Goal: Task Accomplishment & Management: Manage account settings

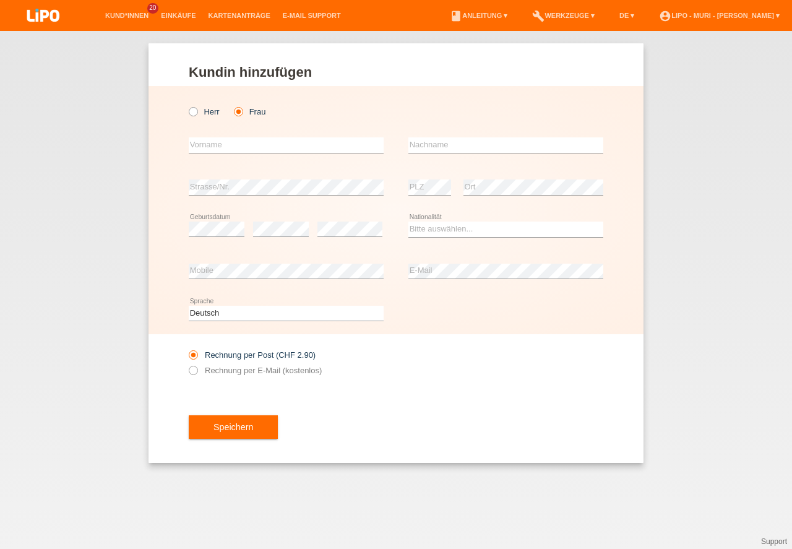
click at [118, 22] on li "Kund*innen 20" at bounding box center [127, 16] width 56 height 32
click at [118, 15] on link "Kund*innen" at bounding box center [127, 15] width 56 height 7
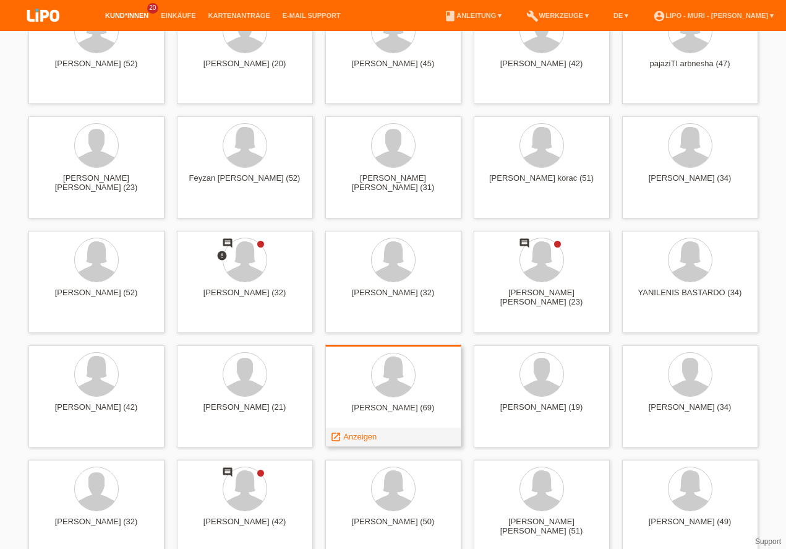
scroll to position [458, 0]
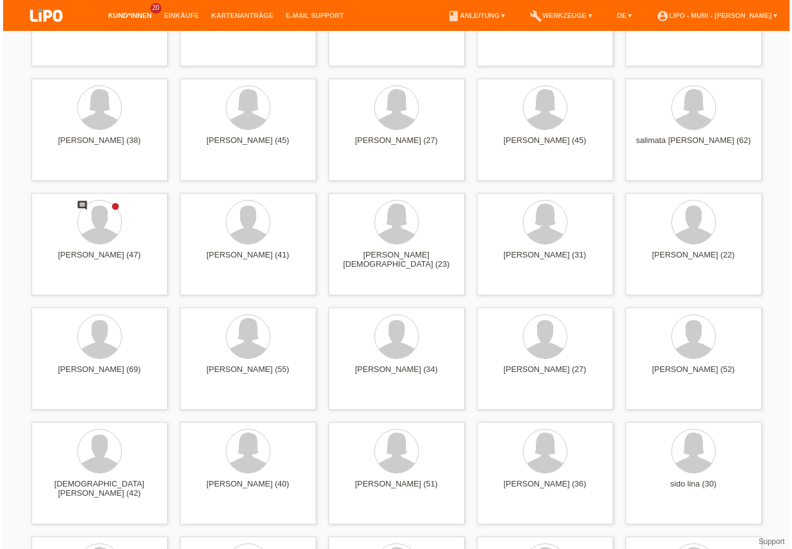
scroll to position [0, 0]
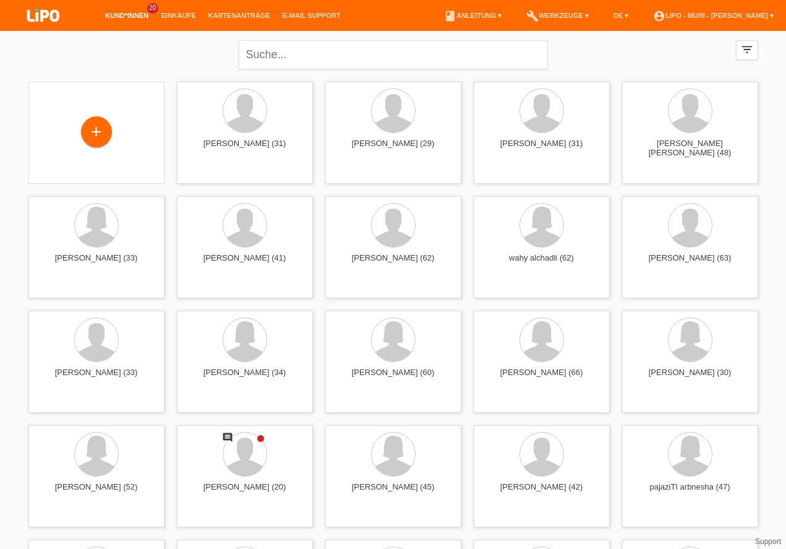
drag, startPoint x: 791, startPoint y: 239, endPoint x: 790, endPoint y: -54, distance: 293.3
click at [388, 58] on input "text" at bounding box center [393, 54] width 309 height 29
type input "NASAN"
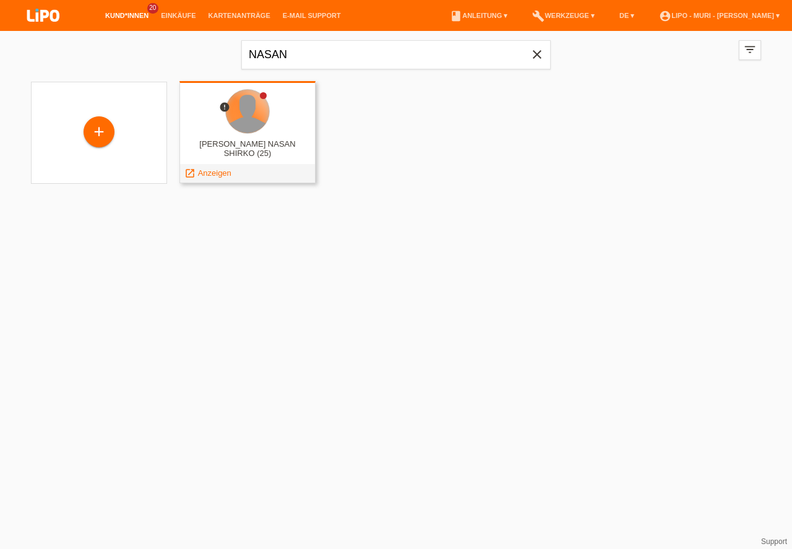
click at [257, 113] on div at bounding box center [247, 111] width 43 height 43
click at [226, 174] on span "Anzeigen" at bounding box center [214, 172] width 33 height 9
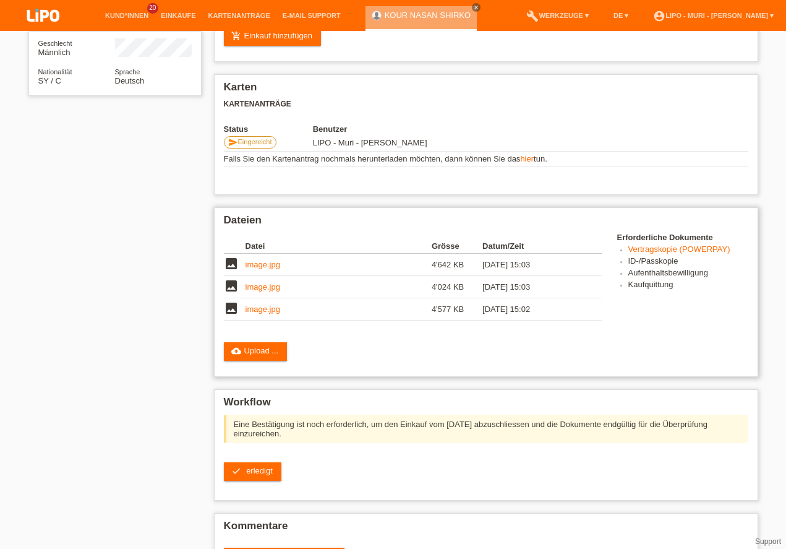
scroll to position [222, 0]
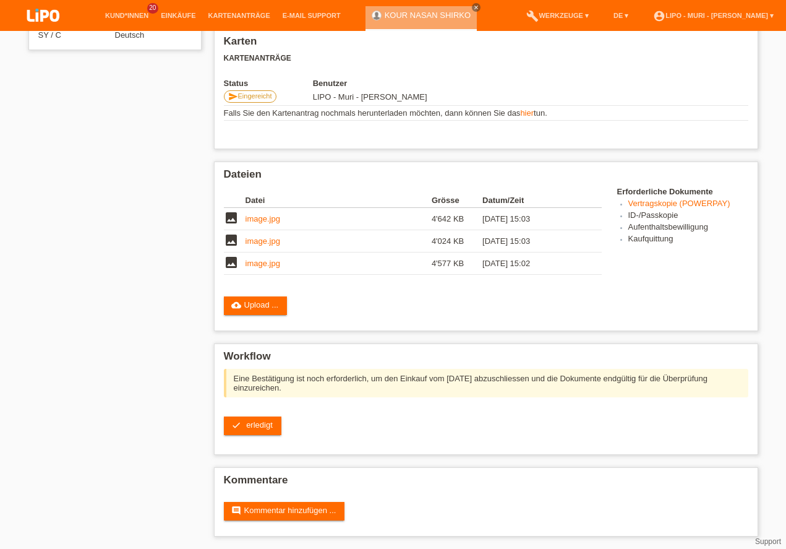
click at [268, 429] on span "erledigt" at bounding box center [259, 424] width 27 height 9
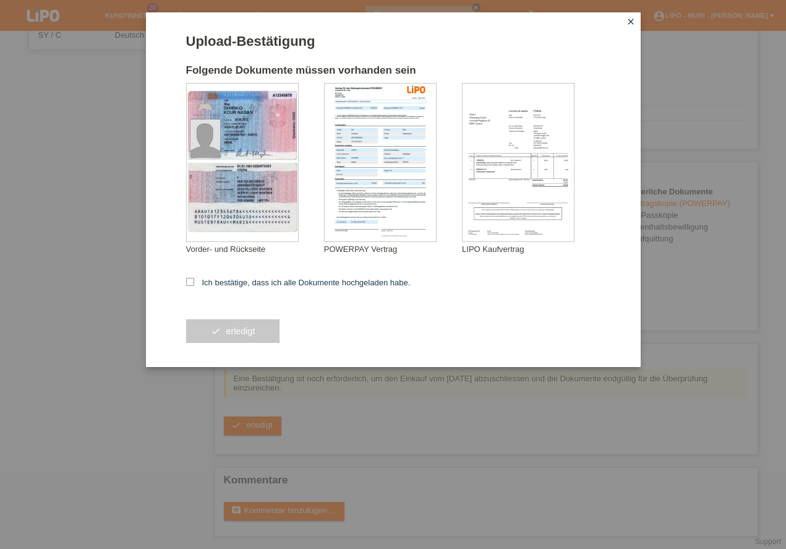
click at [628, 24] on icon "close" at bounding box center [631, 22] width 10 height 10
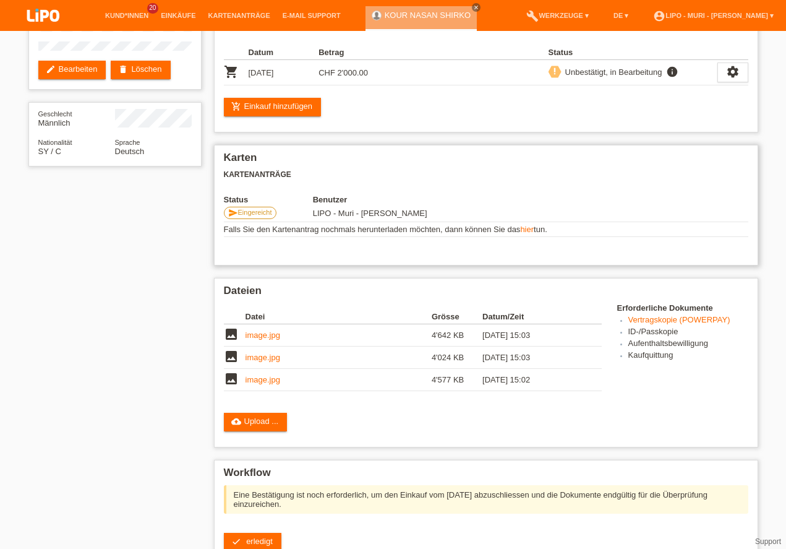
scroll to position [0, 0]
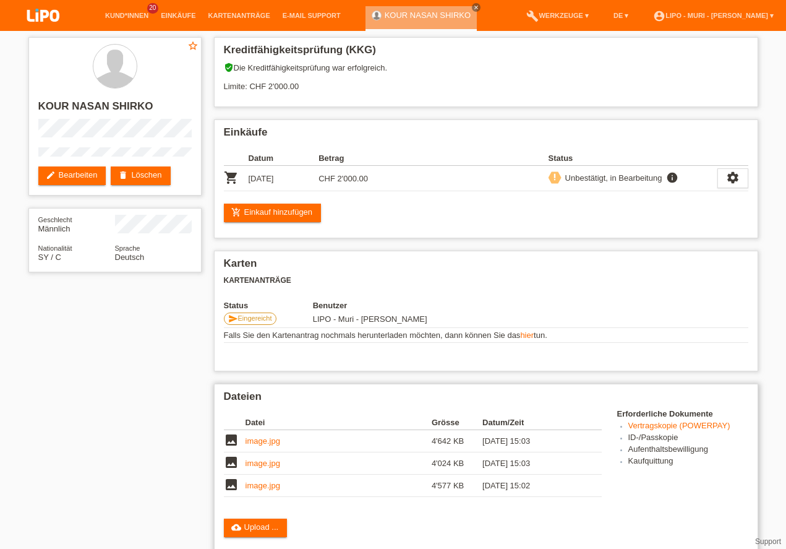
click at [267, 488] on link "image.jpg" at bounding box center [263, 485] width 35 height 9
click at [253, 464] on link "image.jpg" at bounding box center [263, 462] width 35 height 9
click at [269, 442] on link "image.jpg" at bounding box center [263, 440] width 35 height 9
click at [191, 507] on div "star_border KOUR NASAN SHIRKO edit Bearbeiten delete Löschen Geschlecht Männlic…" at bounding box center [393, 401] width 742 height 740
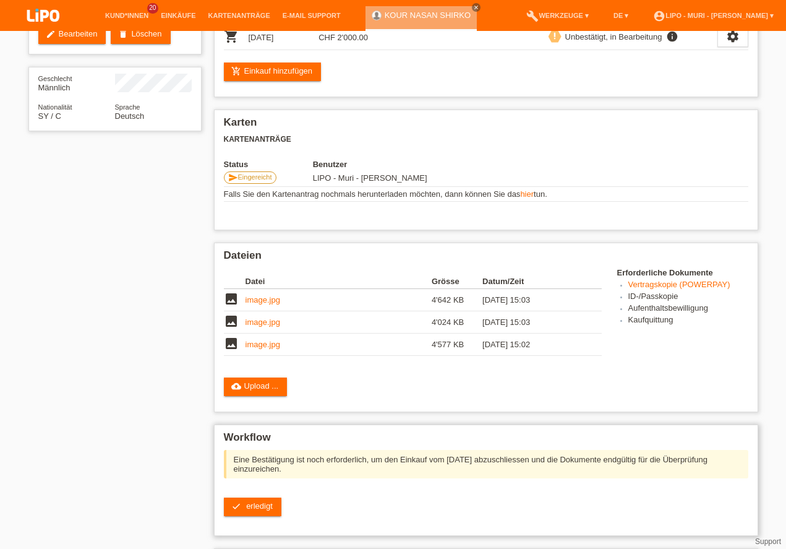
scroll to position [222, 0]
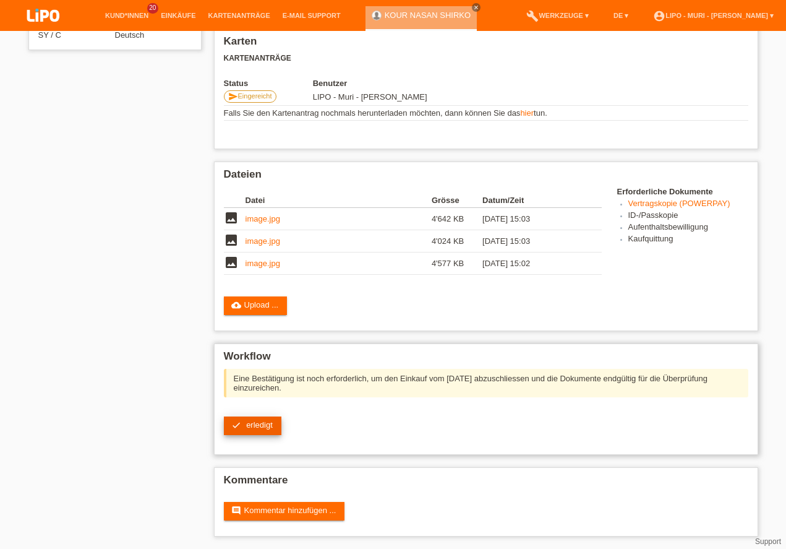
click at [267, 431] on link "check erledigt" at bounding box center [253, 425] width 58 height 19
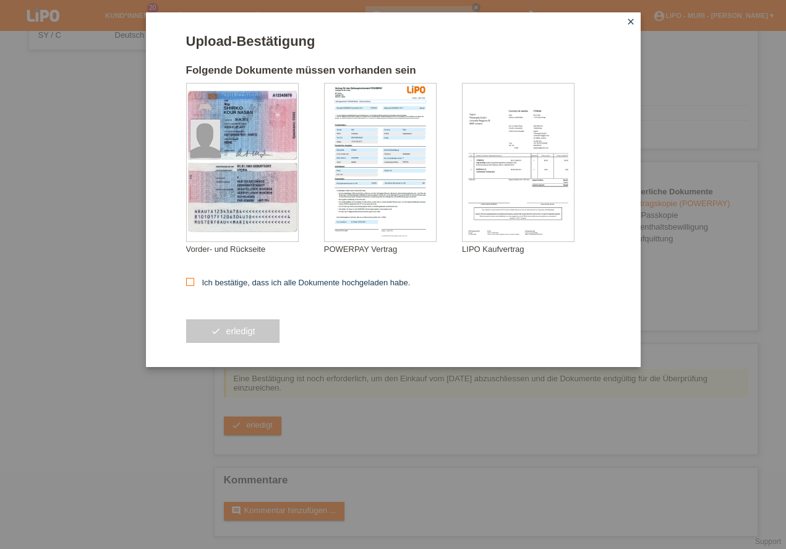
click at [188, 286] on input "Ich bestätige, dass ich alle Dokumente hochgeladen habe." at bounding box center [190, 282] width 8 height 8
checkbox input "true"
click at [233, 324] on button "check erledigt" at bounding box center [233, 331] width 94 height 24
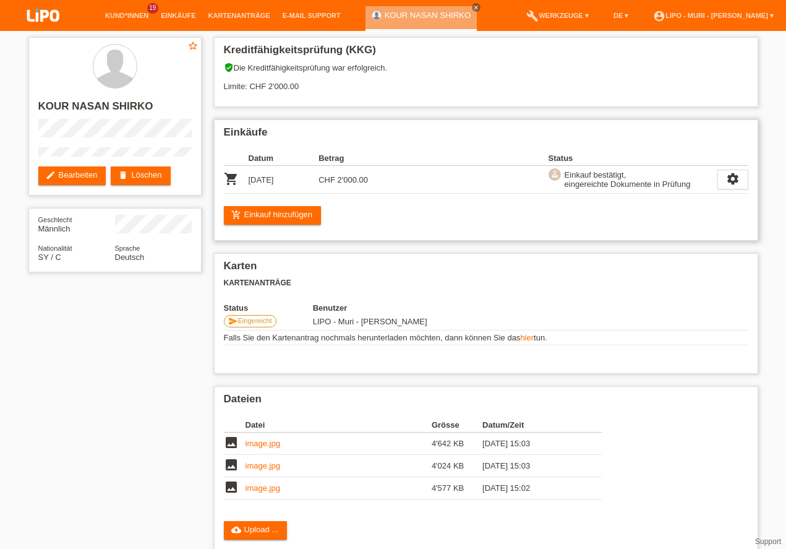
click at [402, 210] on div "add_shopping_cart Einkauf hinzufügen" at bounding box center [486, 215] width 525 height 19
click at [527, 516] on div "Dateien Datei Grösse Datum/Zeit image image.jpg 4'642 KB 14.10.2025 15:03 image…" at bounding box center [486, 471] width 544 height 170
